Goal: Information Seeking & Learning: Understand process/instructions

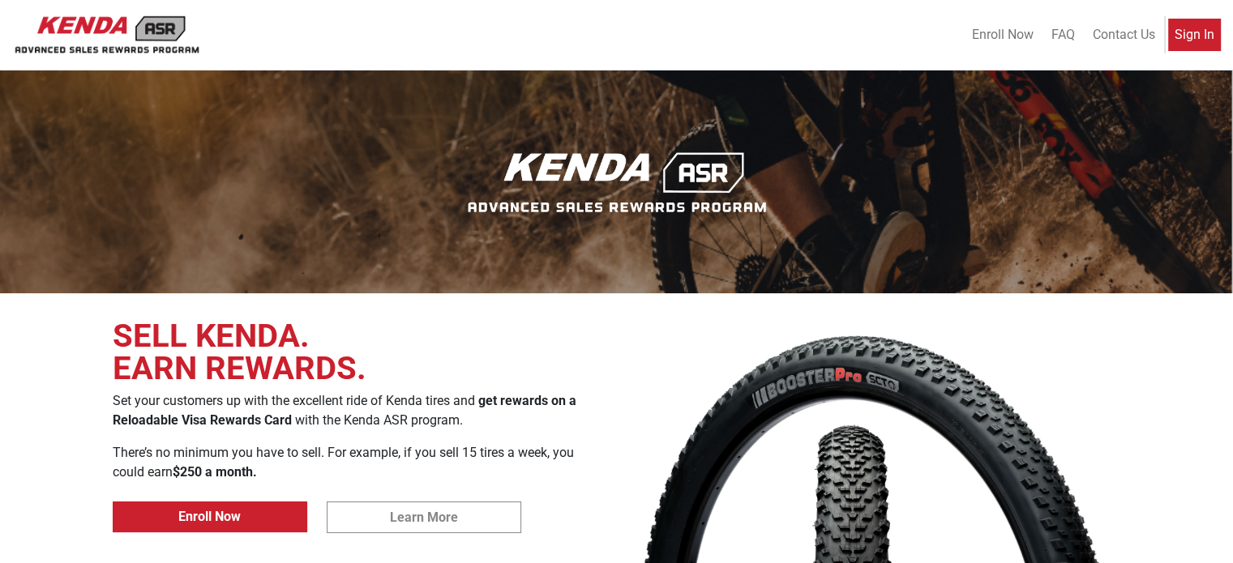
click at [1180, 31] on span "Sign In" at bounding box center [1194, 34] width 40 height 15
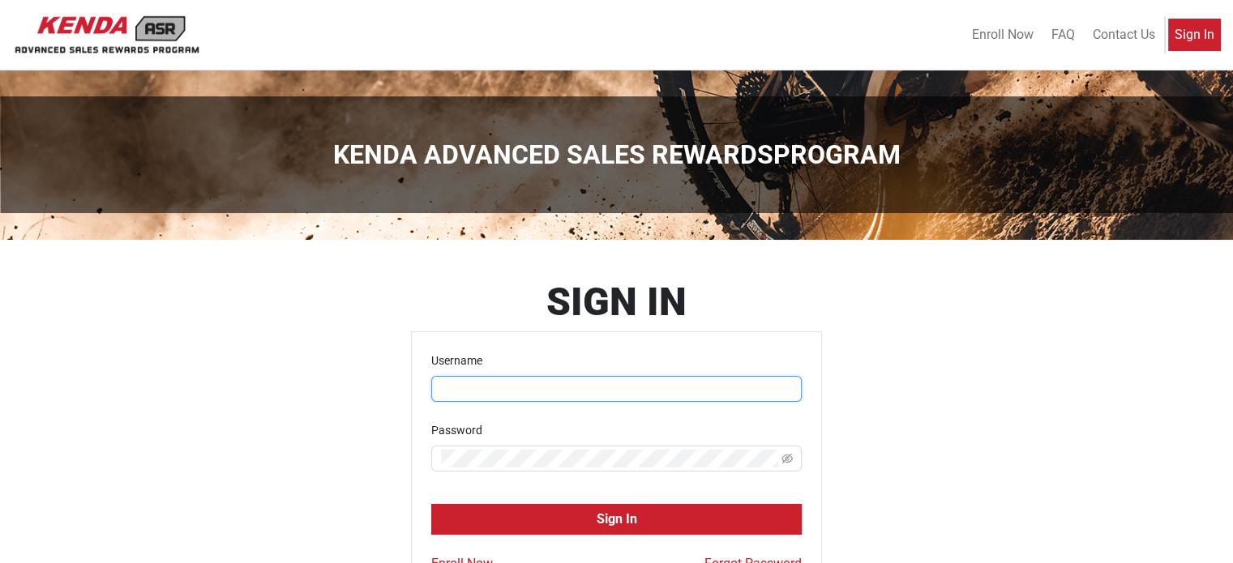
click at [531, 389] on input "Username" at bounding box center [616, 389] width 370 height 26
click at [539, 398] on input "Username" at bounding box center [616, 389] width 370 height 26
click at [539, 397] on input "Username" at bounding box center [616, 389] width 370 height 26
drag, startPoint x: 545, startPoint y: 382, endPoint x: 549, endPoint y: 355, distance: 27.0
click at [547, 367] on div "Username" at bounding box center [616, 377] width 370 height 50
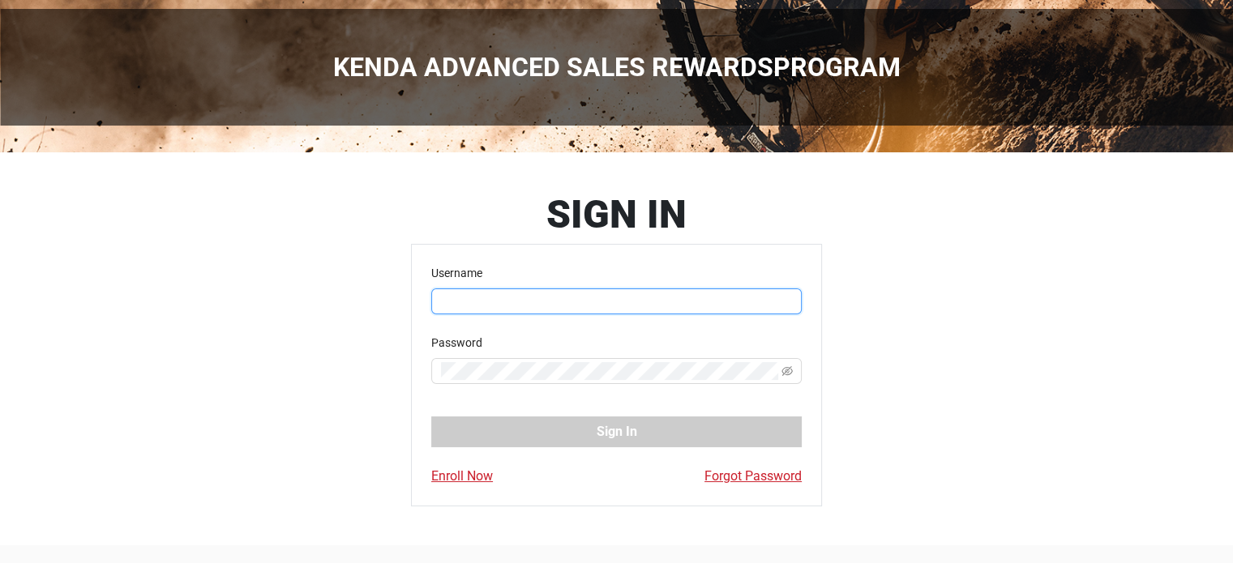
scroll to position [149, 0]
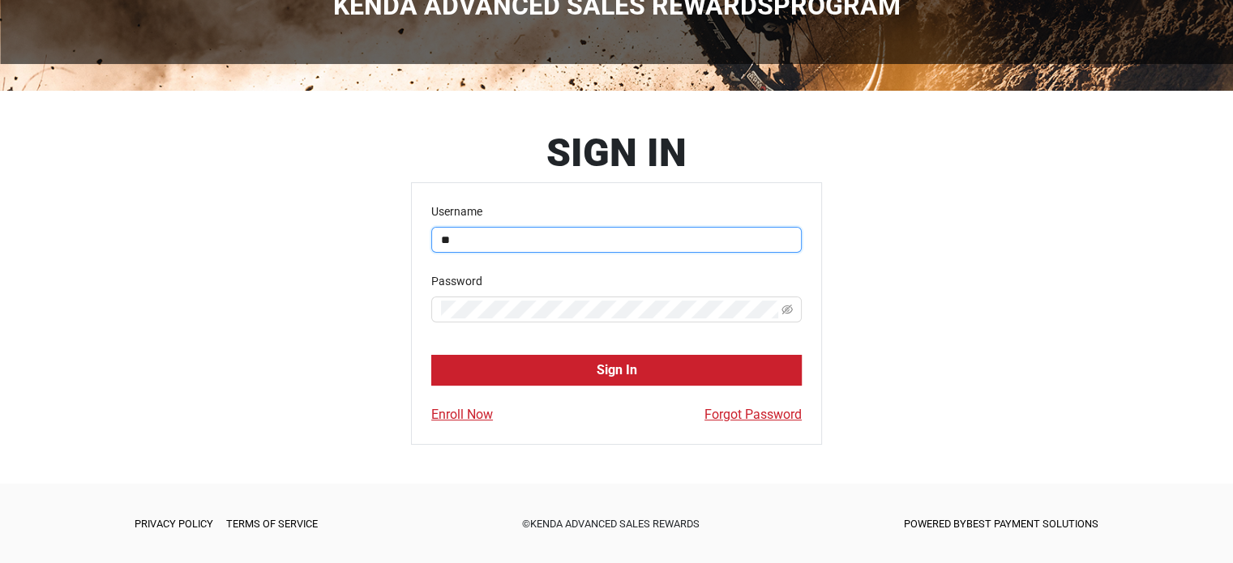
type input "*"
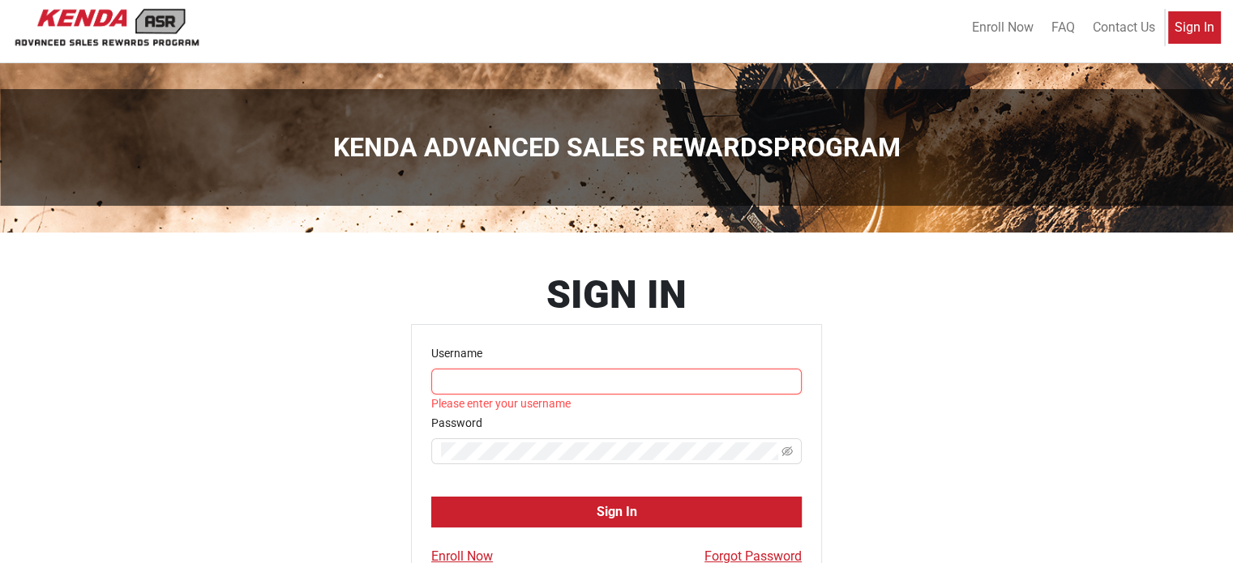
scroll to position [0, 0]
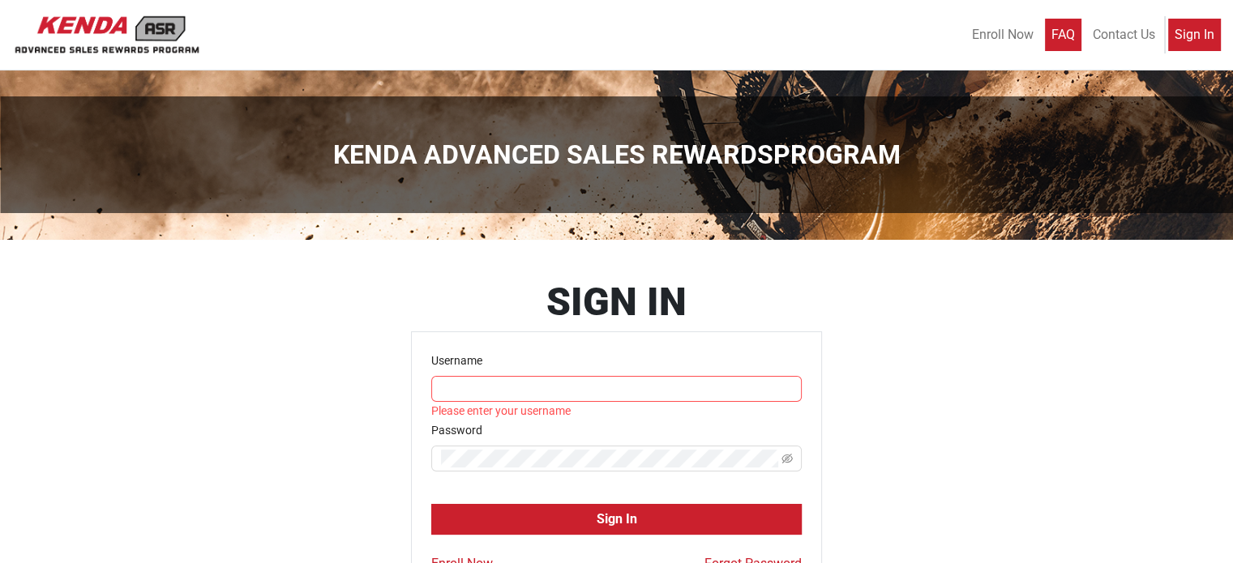
click at [1057, 35] on span "FAQ" at bounding box center [1063, 34] width 24 height 15
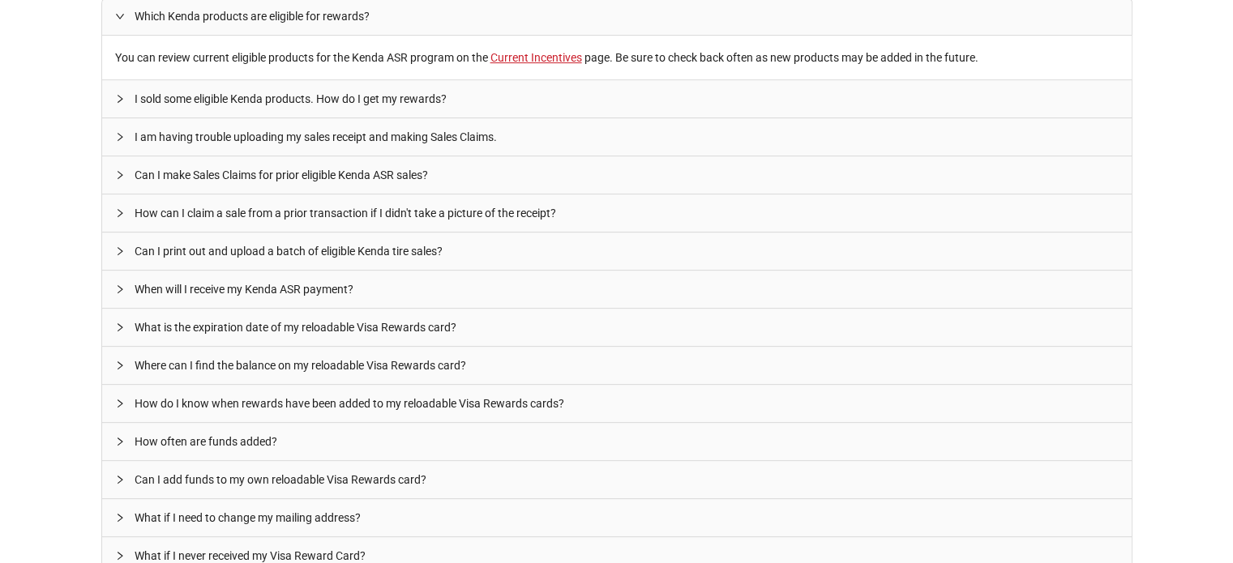
scroll to position [486, 0]
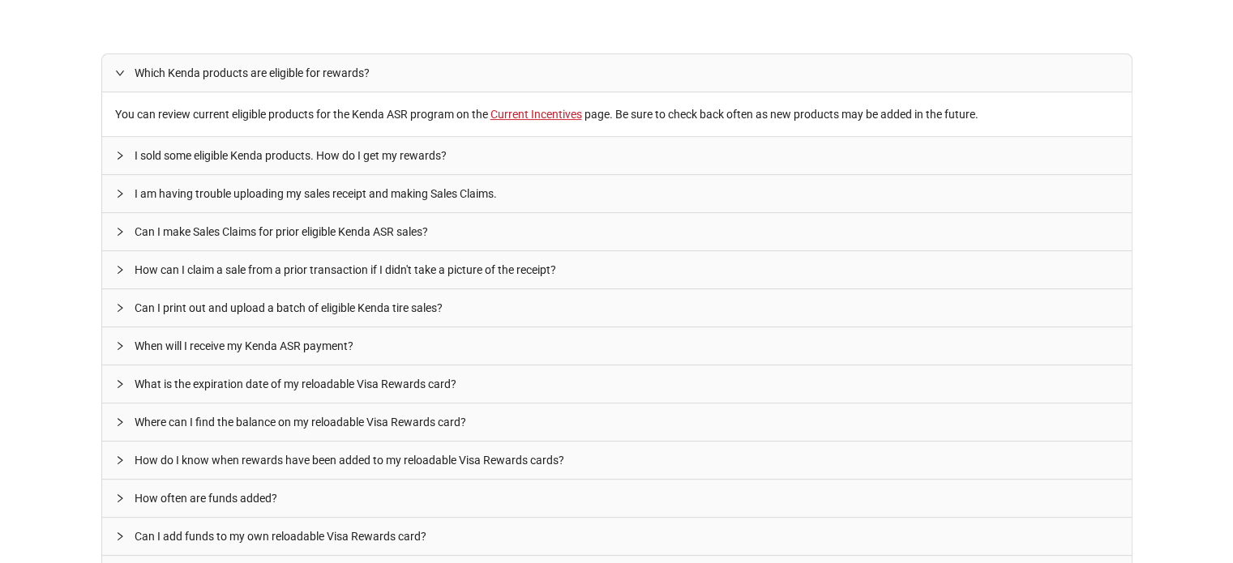
click at [377, 231] on span "Can I make Sales Claims for prior eligible Kenda ASR sales?" at bounding box center [627, 232] width 984 height 18
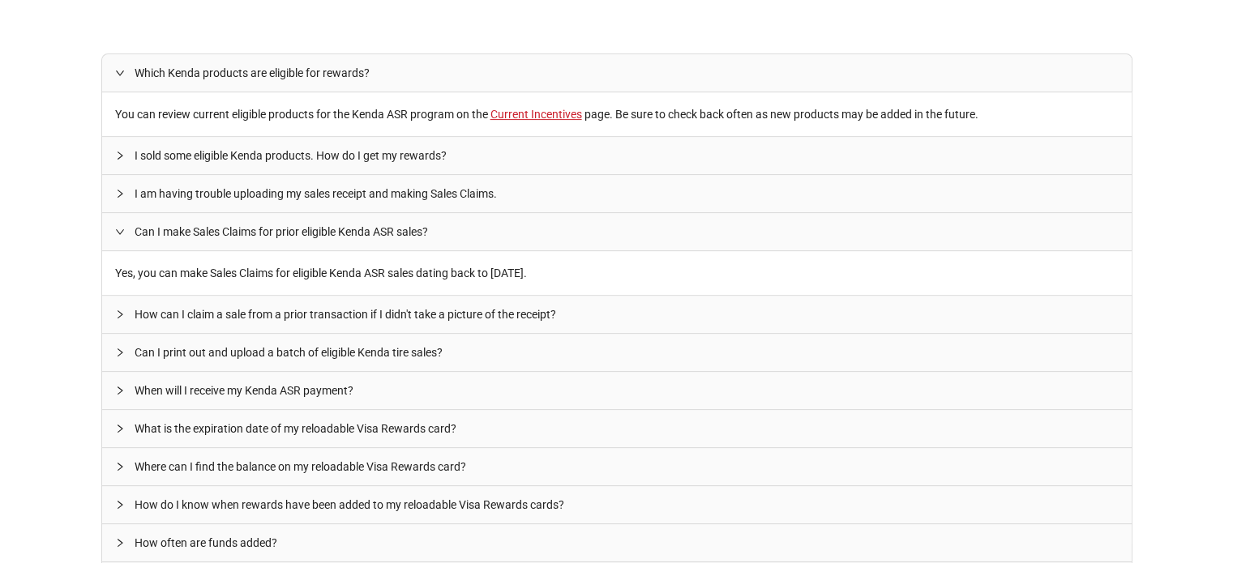
click at [214, 158] on span "I sold some eligible Kenda products. How do I get my rewards?" at bounding box center [627, 156] width 984 height 18
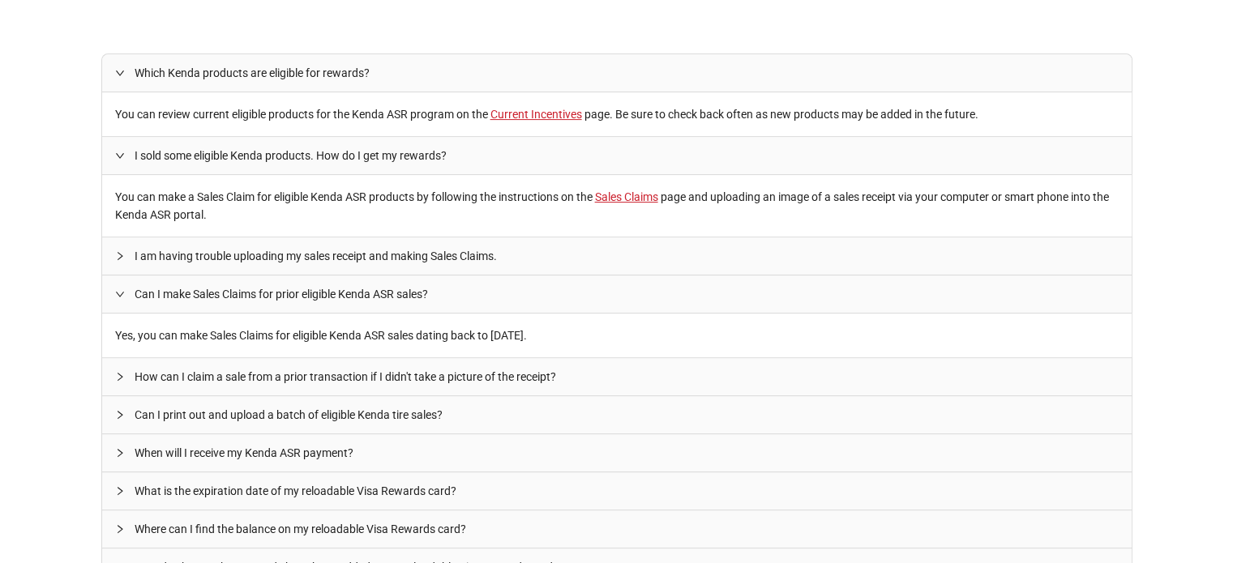
click at [347, 249] on span "I am having trouble uploading my sales receipt and making Sales Claims." at bounding box center [627, 256] width 984 height 18
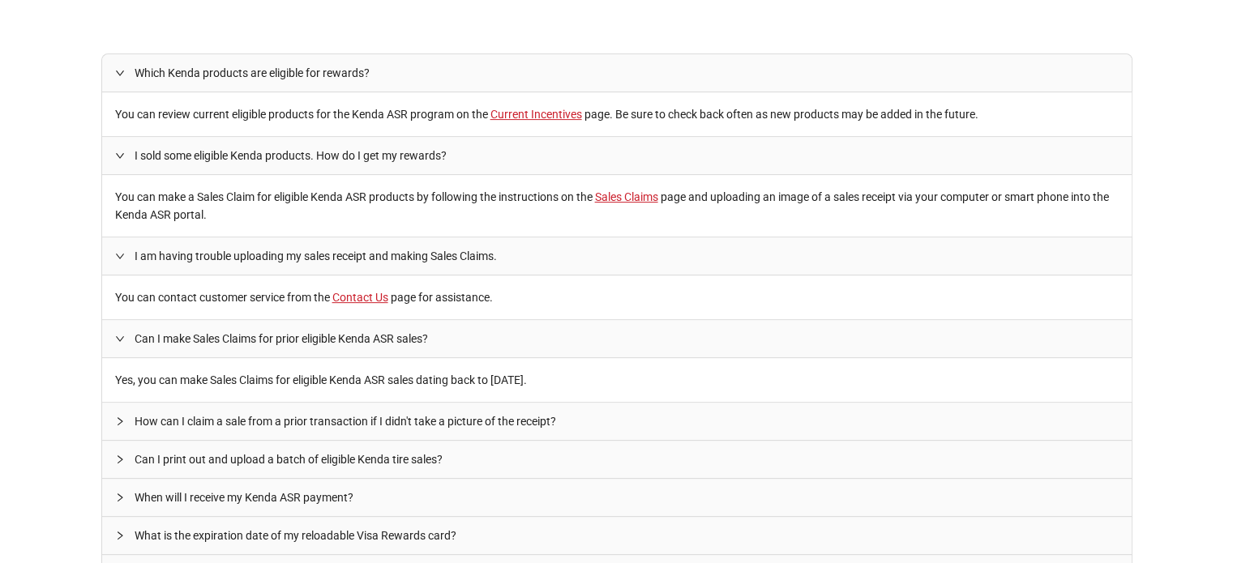
scroll to position [0, 0]
